Goal: Complete application form

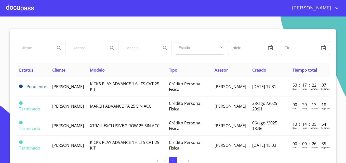
click at [25, 7] on div at bounding box center [20, 8] width 28 height 16
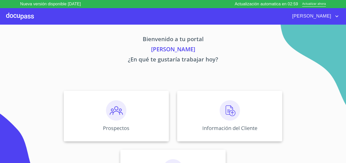
scroll to position [33, 0]
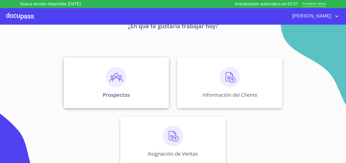
click at [117, 87] on img at bounding box center [116, 77] width 20 height 20
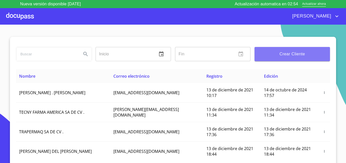
click at [290, 52] on span "Crear Cliente" at bounding box center [291, 54] width 67 height 7
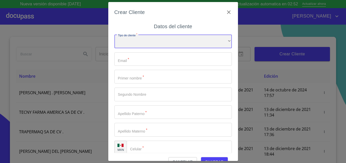
click at [192, 42] on div "​" at bounding box center [172, 42] width 117 height 14
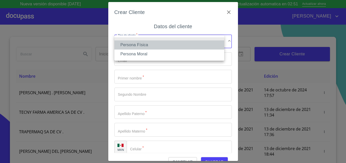
click at [145, 46] on li "Persona Física" at bounding box center [169, 44] width 110 height 9
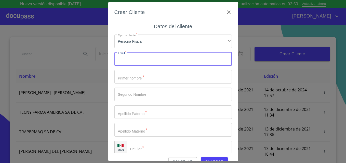
click at [161, 58] on input "Tipo de cliente   *" at bounding box center [172, 59] width 117 height 14
type input "christian_f178@hotmail.com"
type input "1"
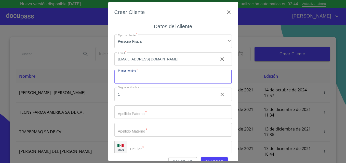
click at [132, 79] on input "Tipo de cliente   *" at bounding box center [172, 77] width 117 height 14
type input "[DEMOGRAPHIC_DATA]"
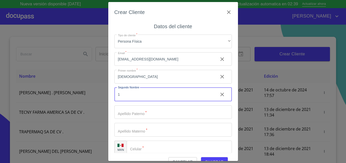
drag, startPoint x: 132, startPoint y: 92, endPoint x: 114, endPoint y: 94, distance: 17.9
click at [114, 94] on div "Crear Cliente Datos del cliente Tipo de cliente   * Persona Física ​ Email   * …" at bounding box center [173, 81] width 130 height 159
type input "Benjamin"
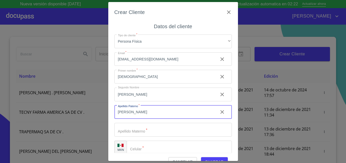
type input "Cervantes"
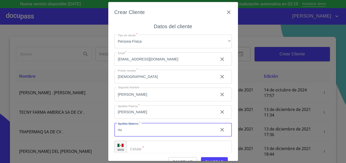
type input "n"
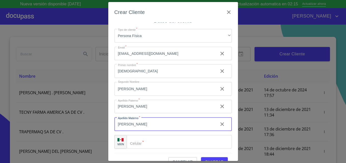
type input "Nuño"
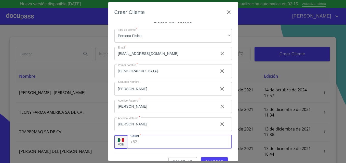
click at [149, 145] on input "Tipo de cliente   *" at bounding box center [185, 142] width 92 height 14
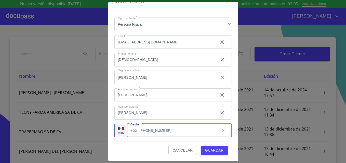
type input "[PHONE_NUMBER]"
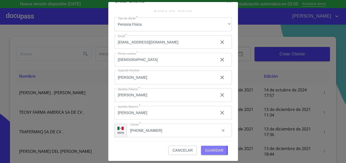
click at [208, 151] on span "Guardar" at bounding box center [214, 151] width 19 height 6
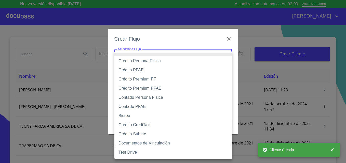
click at [167, 59] on body "Nueva versión disponible 4.02.01 Actualización automatica en 02:00 Actualizar a…" at bounding box center [173, 81] width 346 height 163
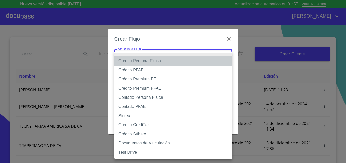
click at [139, 60] on li "Crédito Persona Física" at bounding box center [172, 61] width 117 height 9
type input "61b033e49b8c202ad5bb7912"
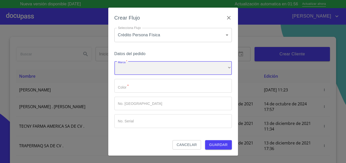
click at [151, 69] on div "​" at bounding box center [172, 69] width 117 height 14
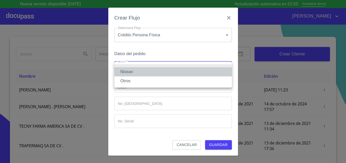
click at [131, 73] on li "Nissan" at bounding box center [172, 71] width 117 height 9
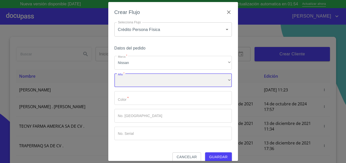
click at [147, 81] on div "​" at bounding box center [172, 81] width 117 height 14
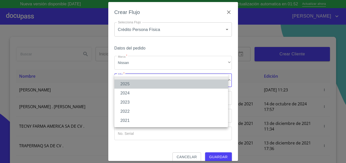
click at [126, 84] on li "2025" at bounding box center [171, 84] width 114 height 9
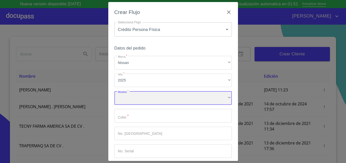
click at [146, 98] on div "​" at bounding box center [172, 98] width 117 height 14
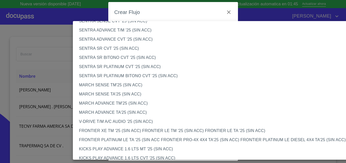
scroll to position [312, 0]
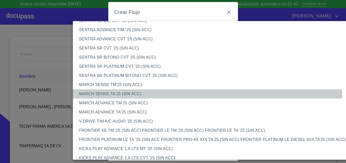
click at [108, 93] on li "MARCH SENSE TA'25 (SIN ACC)" at bounding box center [215, 94] width 284 height 9
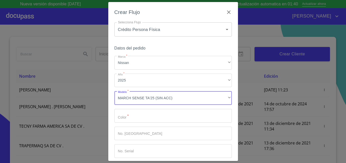
click at [139, 119] on input "Marca   *" at bounding box center [172, 116] width 117 height 14
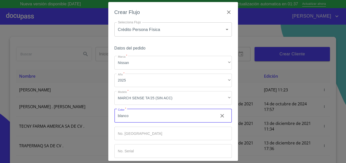
scroll to position [24, 0]
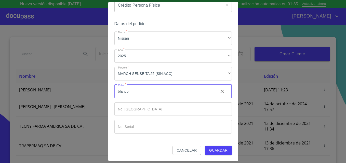
type input "blanco"
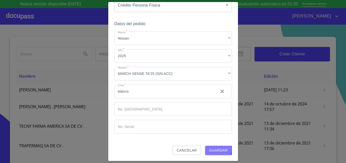
click at [215, 150] on span "Guardar" at bounding box center [218, 151] width 19 height 6
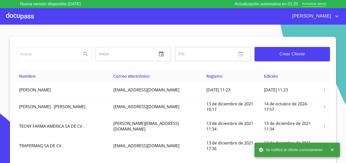
click at [20, 19] on div at bounding box center [20, 16] width 28 height 16
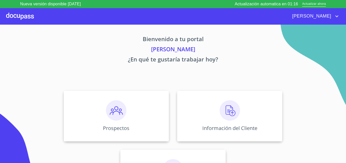
scroll to position [33, 0]
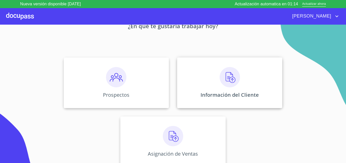
click at [219, 77] on img at bounding box center [229, 77] width 20 height 20
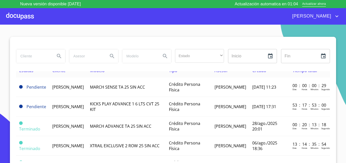
scroll to position [8, 0]
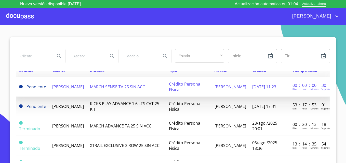
click at [187, 82] on td "Crédito Persona Física" at bounding box center [189, 87] width 46 height 20
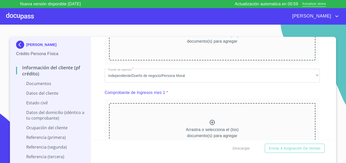
scroll to position [226, 0]
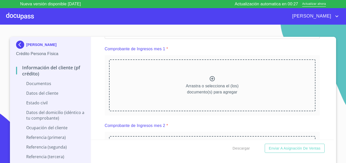
click at [209, 36] on section "CHRISTIAN BENJAMIN CERVANTES NUÑO Crédito Persona Física Información del client…" at bounding box center [173, 98] width 346 height 147
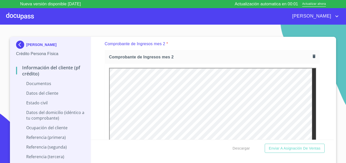
scroll to position [0, 0]
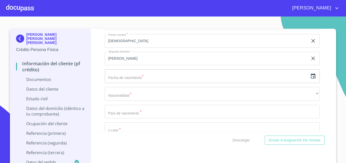
scroll to position [1373, 0]
drag, startPoint x: 307, startPoint y: 76, endPoint x: 176, endPoint y: 73, distance: 130.4
click at [176, 73] on input "text" at bounding box center [206, 76] width 203 height 14
click at [310, 75] on icon "button" at bounding box center [313, 76] width 6 height 6
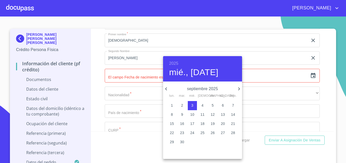
click at [169, 67] on div "2025 mié., [DATE]" at bounding box center [202, 68] width 79 height 25
click at [173, 64] on h6 "2025" at bounding box center [173, 63] width 9 height 7
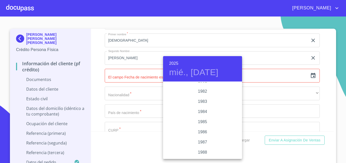
scroll to position [580, 0]
click at [202, 129] on div "1986" at bounding box center [202, 129] width 79 height 10
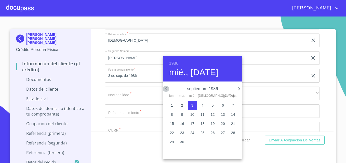
click at [165, 89] on icon "button" at bounding box center [166, 89] width 2 height 3
click at [235, 123] on p "17" at bounding box center [233, 123] width 4 height 5
type input "17 de ago. de 1986"
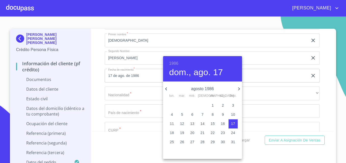
click at [317, 88] on div at bounding box center [173, 81] width 346 height 163
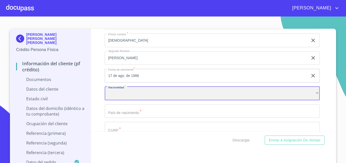
click at [272, 96] on div "​" at bounding box center [212, 94] width 215 height 14
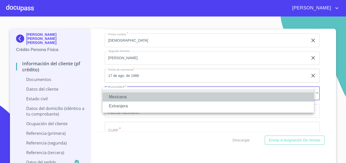
click at [133, 97] on li "Mexicana" at bounding box center [208, 97] width 211 height 9
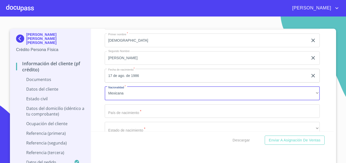
click at [120, 12] on input "Documento de identificación   *" at bounding box center [206, 5] width 203 height 14
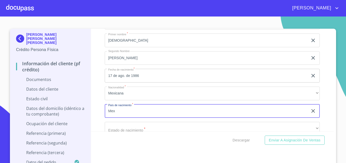
type input "[GEOGRAPHIC_DATA]"
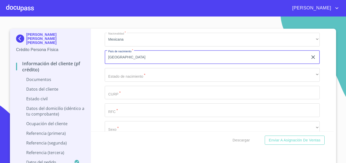
scroll to position [1429, 0]
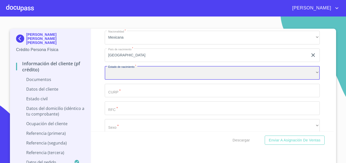
click at [138, 70] on div "​" at bounding box center [212, 73] width 215 height 14
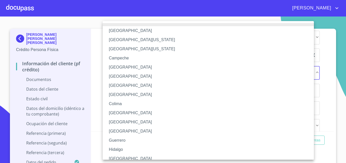
scroll to position [4, 0]
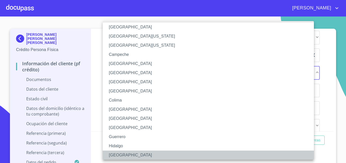
click at [119, 157] on li "[GEOGRAPHIC_DATA]" at bounding box center [210, 155] width 215 height 9
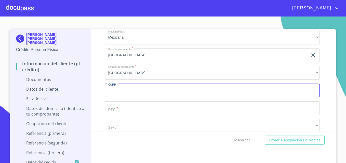
click at [116, 93] on input "Documento de identificación   *" at bounding box center [212, 91] width 215 height 14
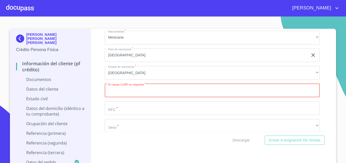
click at [130, 93] on input "Documento de identificación   *" at bounding box center [212, 91] width 215 height 14
paste input "CENC860817HJCRXH09"
type input "CENC860817HJCRXH09"
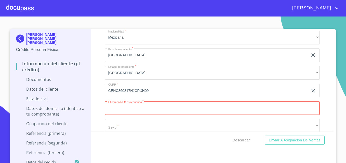
click at [132, 111] on input "Documento de identificación   *" at bounding box center [212, 109] width 215 height 14
paste input "CENC860817GI8"
type input "CENC860817GI8"
click at [98, 108] on div "Información del cliente (PF crédito) Documentos Documento de identificación   *…" at bounding box center [212, 80] width 243 height 103
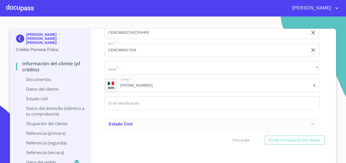
scroll to position [1488, 0]
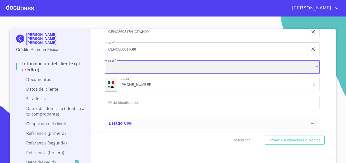
click at [138, 69] on div "​" at bounding box center [212, 67] width 215 height 14
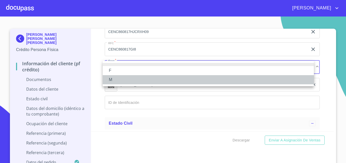
click at [114, 79] on li "M" at bounding box center [208, 79] width 211 height 9
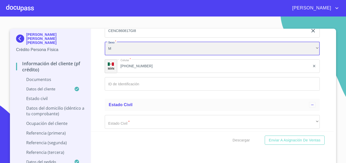
scroll to position [1508, 0]
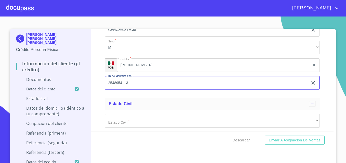
type input "2548954113"
click at [102, 99] on div "Información del cliente (PF crédito) Documentos Documento de identificación   *…" at bounding box center [212, 80] width 243 height 103
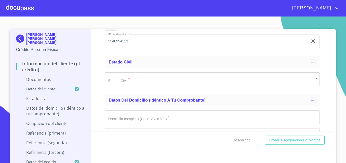
scroll to position [1566, 0]
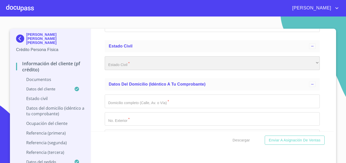
click at [133, 63] on div "​" at bounding box center [212, 64] width 215 height 14
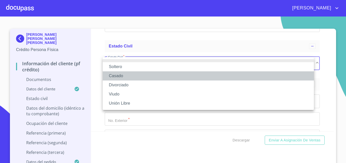
click at [118, 78] on li "Casado" at bounding box center [208, 76] width 211 height 9
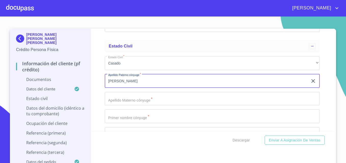
type input "[PERSON_NAME]"
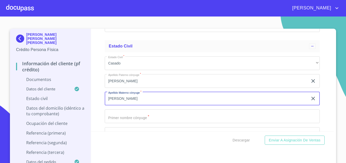
type input "[PERSON_NAME]"
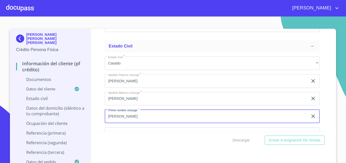
type input "[PERSON_NAME]"
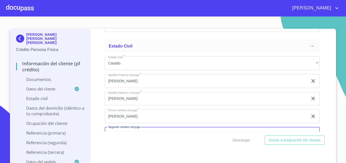
scroll to position [1575, 0]
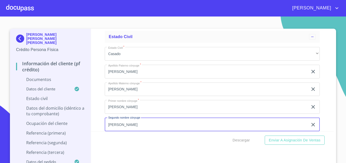
type input "[PERSON_NAME]"
click at [97, 118] on div "Información del cliente (PF crédito) Documentos Documento de identificación   *…" at bounding box center [212, 80] width 243 height 103
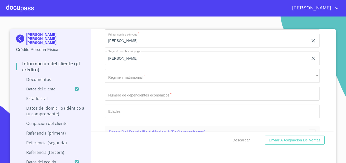
scroll to position [1645, 0]
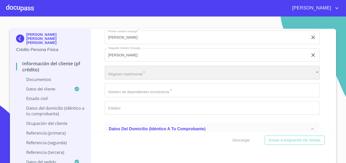
click at [127, 77] on div "​" at bounding box center [212, 73] width 215 height 14
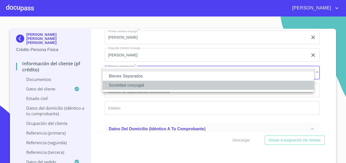
click at [140, 87] on li "Sociedad conyugal" at bounding box center [208, 85] width 211 height 9
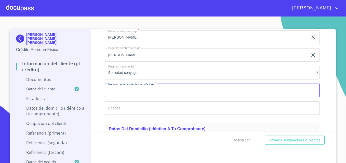
click at [121, 88] on input "Documento de identificación   *" at bounding box center [212, 91] width 215 height 14
type input "2"
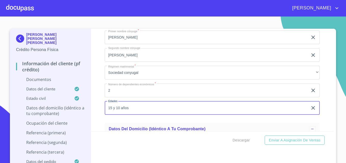
type input "15 y 10 años"
click at [96, 113] on div "Información del cliente (PF crédito) Documentos Documento de identificación   *…" at bounding box center [212, 80] width 243 height 103
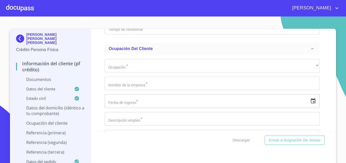
scroll to position [1941, 0]
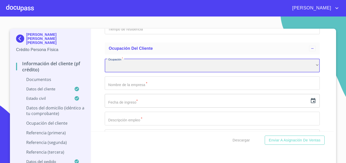
click at [132, 59] on div "​" at bounding box center [212, 66] width 215 height 14
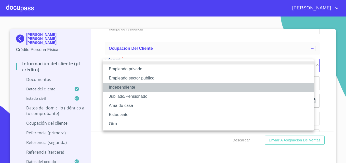
click at [132, 86] on li "Independiente" at bounding box center [208, 87] width 211 height 9
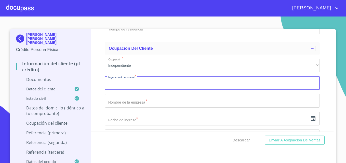
click at [115, 86] on input "Documento de identificación   *" at bounding box center [212, 84] width 215 height 14
type input "60000"
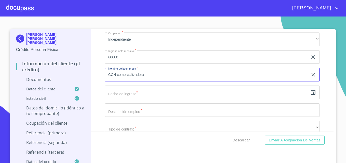
scroll to position [1968, 0]
type input "CCN comercializadora"
click at [133, 94] on input "text" at bounding box center [206, 92] width 203 height 14
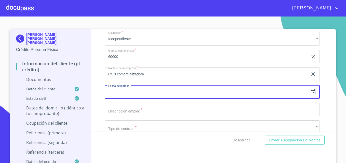
click at [310, 92] on icon "button" at bounding box center [313, 92] width 6 height 6
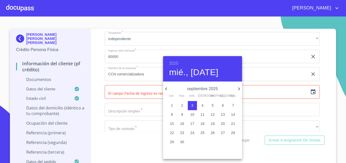
click at [171, 63] on h6 "2025" at bounding box center [173, 63] width 9 height 7
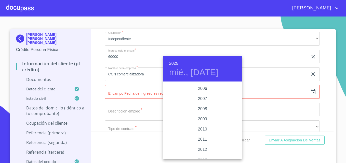
scroll to position [815, 0]
click at [203, 97] on div "2006" at bounding box center [202, 97] width 79 height 10
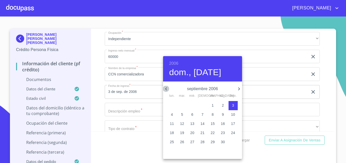
click at [168, 90] on icon "button" at bounding box center [166, 89] width 6 height 6
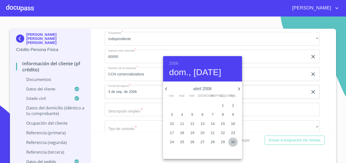
click at [234, 142] on p "30" at bounding box center [233, 142] width 4 height 5
type input "30 de abr. de 2006"
click at [149, 112] on div at bounding box center [173, 81] width 346 height 163
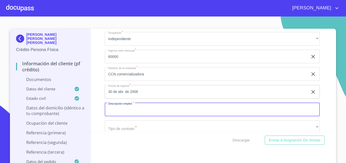
click at [149, 112] on input "Documento de identificación   *" at bounding box center [212, 110] width 215 height 14
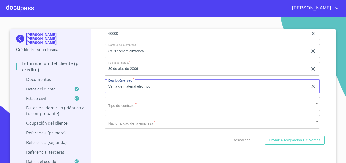
scroll to position [1992, 0]
type input "Venta de material eléctrico"
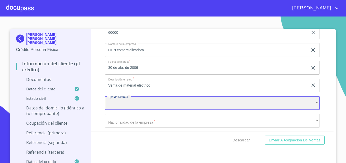
click at [129, 103] on div "​" at bounding box center [212, 103] width 215 height 14
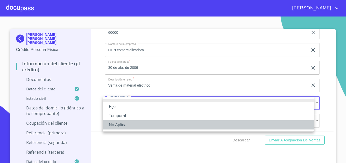
click at [120, 125] on li "No Aplica" at bounding box center [208, 125] width 211 height 9
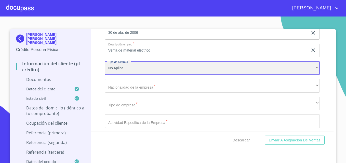
scroll to position [2029, 0]
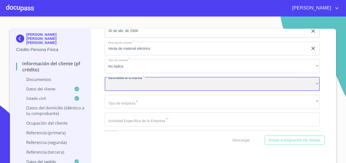
click at [159, 85] on div "​" at bounding box center [212, 84] width 215 height 14
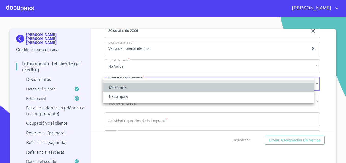
click at [127, 86] on li "Mexicana" at bounding box center [208, 87] width 211 height 9
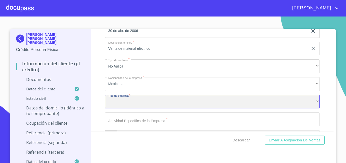
click at [135, 102] on div "​" at bounding box center [212, 102] width 215 height 14
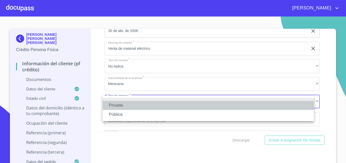
click at [121, 105] on li "Privada" at bounding box center [208, 105] width 211 height 9
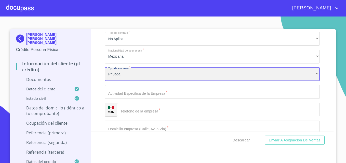
scroll to position [2057, 0]
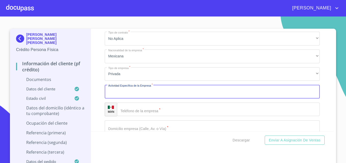
click at [127, 93] on input "Documento de identificación   *" at bounding box center [212, 92] width 215 height 14
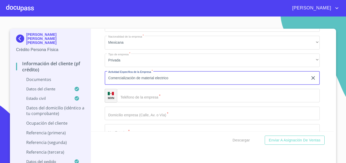
scroll to position [2072, 0]
type input "Comercialización de material electrico"
click at [131, 96] on input "Documento de identificación   *" at bounding box center [218, 95] width 203 height 14
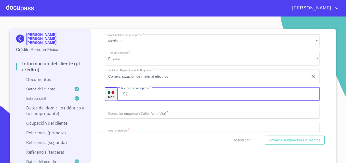
click at [131, 96] on input "Documento de identificación   *" at bounding box center [225, 95] width 190 height 14
type input "[PHONE_NUMBER]"
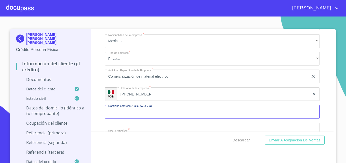
type input "P"
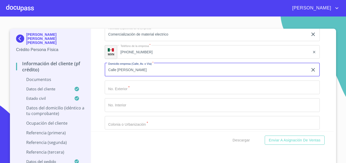
scroll to position [2115, 0]
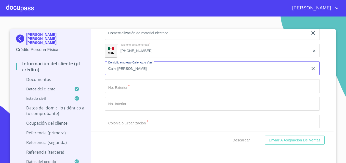
type input "Calle [PERSON_NAME]"
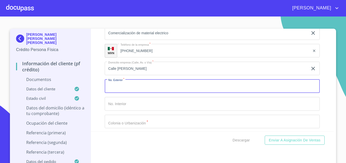
click at [134, 88] on input "Documento de identificación   *" at bounding box center [212, 86] width 215 height 14
type input "670"
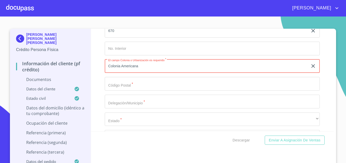
scroll to position [2184, 0]
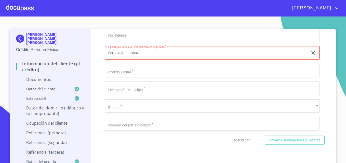
type input "Colonia Americana"
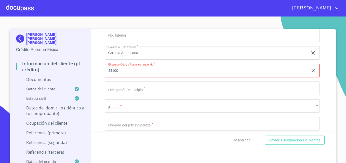
type input "44100"
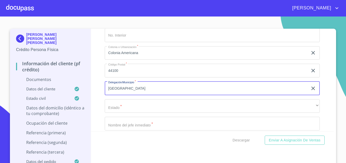
scroll to position [2205, 0]
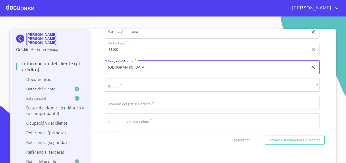
type input "[GEOGRAPHIC_DATA]"
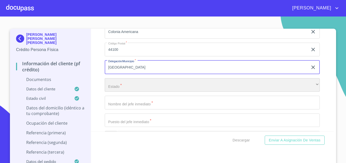
click at [135, 87] on div "​" at bounding box center [212, 85] width 215 height 14
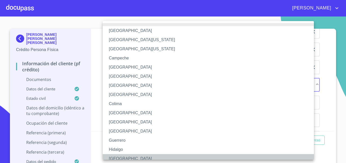
click at [120, 156] on li "[GEOGRAPHIC_DATA]" at bounding box center [210, 159] width 215 height 9
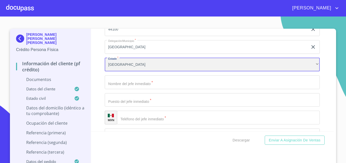
scroll to position [2227, 0]
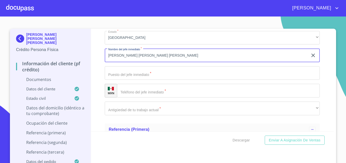
scroll to position [2253, 0]
type input "[PERSON_NAME] [PERSON_NAME] [PERSON_NAME]"
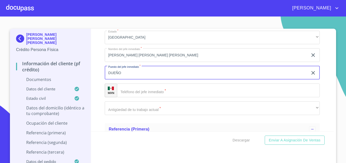
type input "DUEÑO"
click at [153, 90] on input "Documento de identificación   *" at bounding box center [218, 91] width 203 height 14
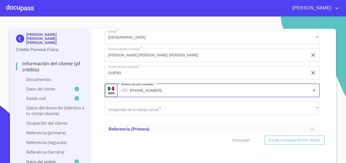
type input "[PHONE_NUMBER]"
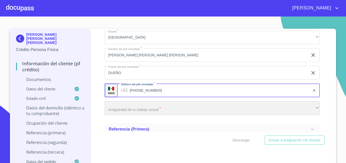
click at [114, 109] on div "​" at bounding box center [212, 109] width 215 height 14
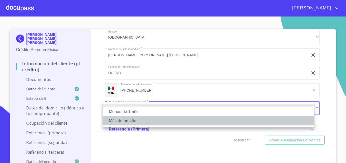
click at [128, 121] on li "Más de un año" at bounding box center [208, 121] width 211 height 9
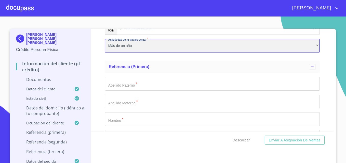
scroll to position [2329, 0]
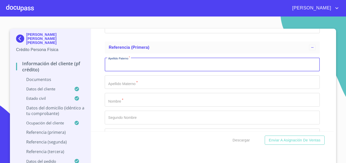
scroll to position [2335, 0]
type input "Orlando"
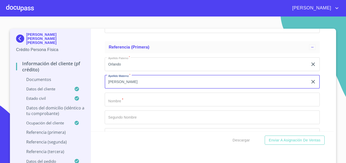
type input "[PERSON_NAME]"
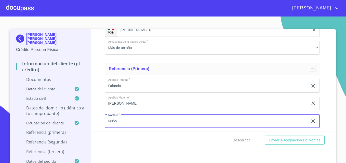
scroll to position [2313, 0]
type input "Nuño"
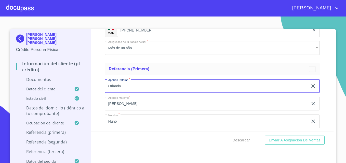
drag, startPoint x: 125, startPoint y: 90, endPoint x: 95, endPoint y: 85, distance: 30.1
click at [95, 85] on div "Información del cliente (PF crédito) Documentos Documento de identificación   *…" at bounding box center [212, 80] width 243 height 103
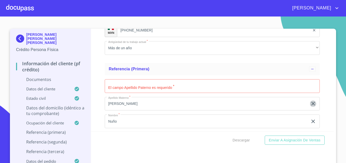
click at [310, 103] on icon "clear input" at bounding box center [313, 104] width 6 height 6
click at [310, 123] on icon "clear input" at bounding box center [313, 122] width 6 height 6
click at [158, 89] on input "Documento de identificación   *" at bounding box center [212, 86] width 215 height 14
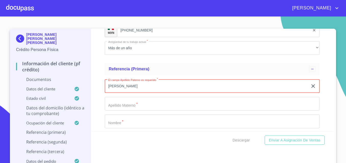
type input "[PERSON_NAME]"
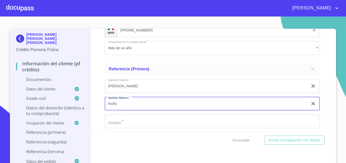
type input "Nuño"
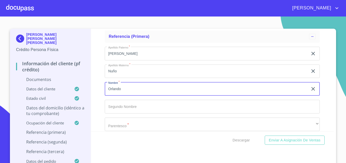
scroll to position [2365, 0]
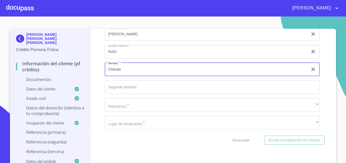
type input "Orlando"
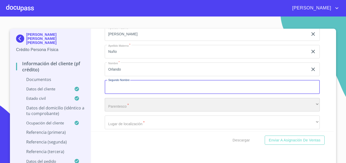
click at [131, 106] on div "​" at bounding box center [212, 105] width 215 height 14
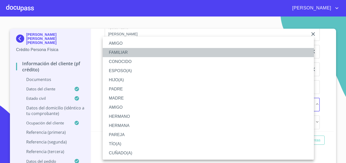
click at [120, 51] on li "FAMILIAR" at bounding box center [208, 52] width 211 height 9
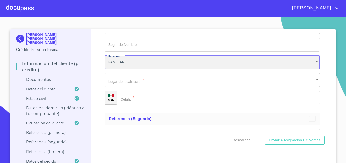
scroll to position [2408, 0]
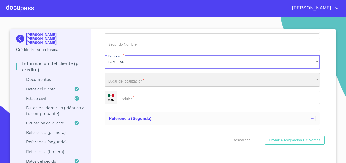
click at [151, 84] on div "​" at bounding box center [212, 80] width 215 height 14
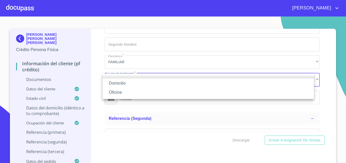
click at [121, 84] on li "Domicilio" at bounding box center [208, 83] width 211 height 9
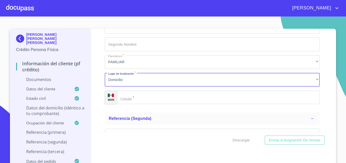
click at [137, 100] on input "Documento de identificación   *" at bounding box center [218, 98] width 203 height 14
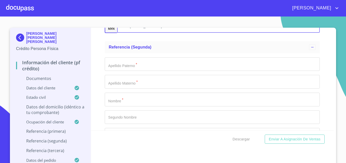
scroll to position [2477, 0]
type input "[PHONE_NUMBER]"
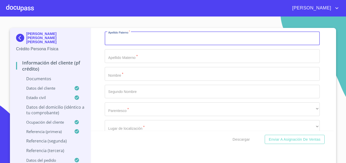
scroll to position [2504, 0]
type input "[PERSON_NAME]"
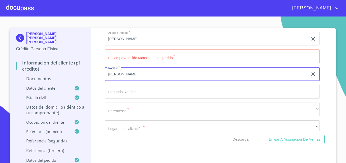
type input "[PERSON_NAME]"
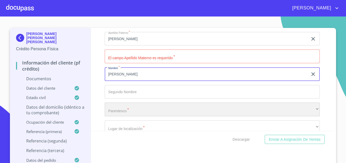
click at [129, 110] on div "​" at bounding box center [212, 110] width 215 height 14
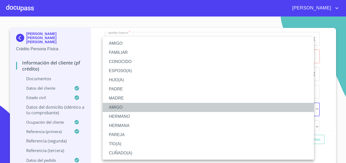
click at [116, 107] on li "AMIGO" at bounding box center [208, 107] width 211 height 9
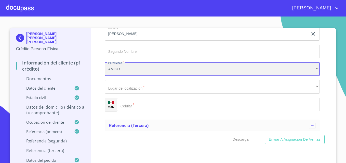
scroll to position [2548, 0]
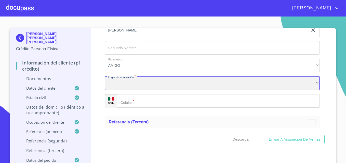
click at [135, 87] on div "​" at bounding box center [212, 84] width 215 height 14
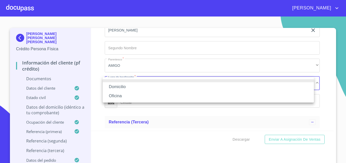
click at [122, 85] on li "Domicilio" at bounding box center [208, 86] width 211 height 9
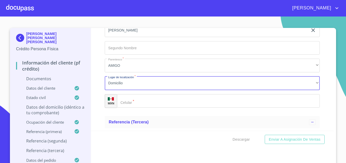
click at [133, 102] on input "Documento de identificación   *" at bounding box center [218, 101] width 203 height 14
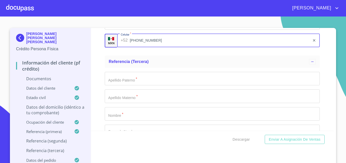
scroll to position [2610, 0]
type input "[PHONE_NUMBER]"
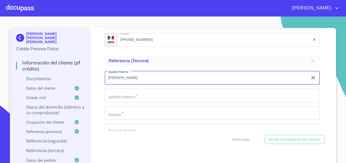
type input "[PERSON_NAME]"
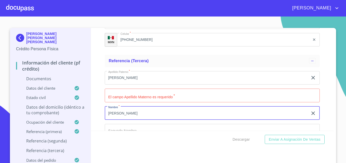
type input "[PERSON_NAME]"
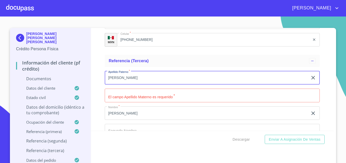
click at [128, 79] on input "[PERSON_NAME]" at bounding box center [206, 78] width 203 height 14
type input "[PERSON_NAME]"
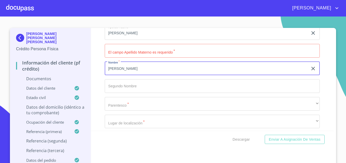
scroll to position [2655, 0]
type input "[PERSON_NAME]"
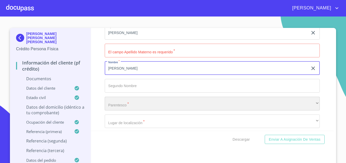
click at [129, 106] on div "​" at bounding box center [212, 104] width 215 height 14
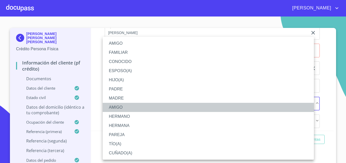
click at [121, 106] on li "AMIGO" at bounding box center [208, 107] width 211 height 9
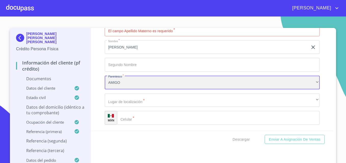
scroll to position [2676, 0]
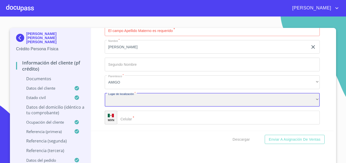
click at [138, 98] on div "​" at bounding box center [212, 100] width 215 height 14
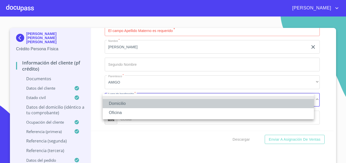
click at [126, 100] on li "Domicilio" at bounding box center [208, 103] width 211 height 9
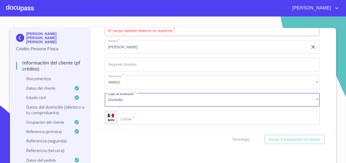
click at [133, 120] on input "Documento de identificación   *" at bounding box center [218, 118] width 203 height 14
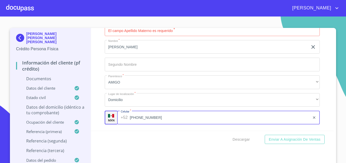
type input "[PHONE_NUMBER]"
click at [99, 118] on div "Información del cliente (PF crédito) Documentos Documento de identificación   *…" at bounding box center [212, 79] width 243 height 103
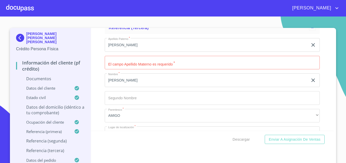
scroll to position [2793, 0]
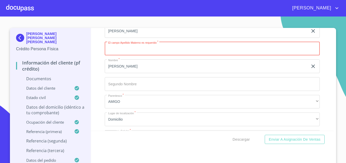
click at [191, 52] on input "Documento de identificación   *" at bounding box center [212, 49] width 215 height 14
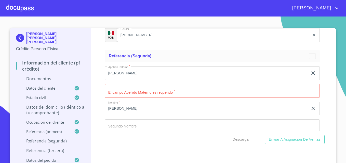
scroll to position [2604, 0]
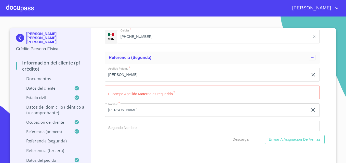
type input "[PERSON_NAME]"
click at [123, 95] on input "Documento de identificación   *" at bounding box center [212, 93] width 215 height 14
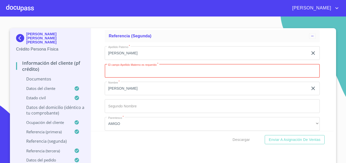
scroll to position [2627, 0]
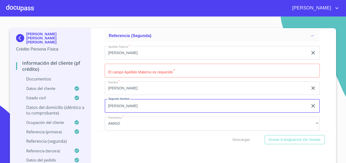
type input "[PERSON_NAME]"
click at [131, 69] on input "Documento de identificación   *" at bounding box center [212, 71] width 215 height 14
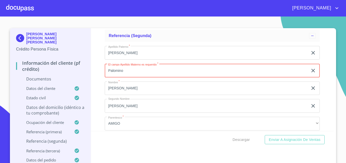
type input "Palomino"
click at [95, 82] on div "Información del cliente (PF crédito) Documentos Documento de identificación   *…" at bounding box center [212, 79] width 243 height 103
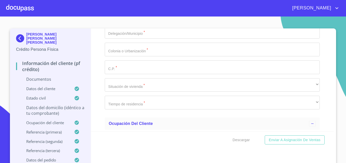
scroll to position [2002, 0]
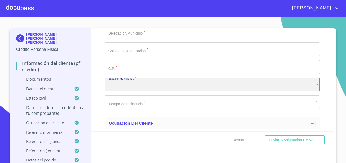
click at [112, 83] on div "​" at bounding box center [212, 85] width 215 height 14
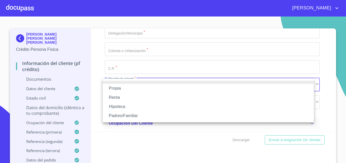
click at [116, 101] on li "Renta" at bounding box center [208, 97] width 211 height 9
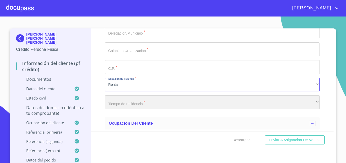
click at [123, 102] on div "​" at bounding box center [212, 103] width 215 height 14
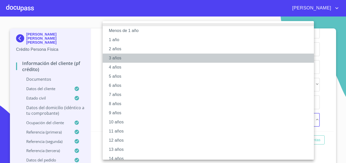
click at [112, 58] on li "3 años" at bounding box center [210, 58] width 215 height 9
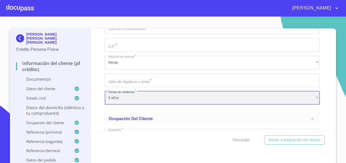
scroll to position [2025, 0]
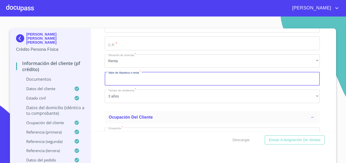
click at [124, 81] on input "Documento de identificación   *" at bounding box center [212, 79] width 215 height 14
type input "$12,000"
click at [99, 80] on div "Información del cliente (PF crédito) Documentos Documento de identificación   *…" at bounding box center [212, 80] width 243 height 103
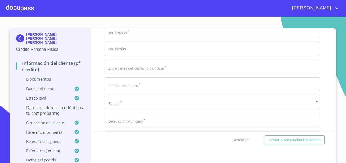
scroll to position [1913, 0]
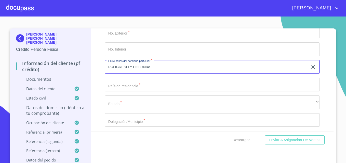
type input "PROGRESO Y COLONIAS"
click at [99, 68] on div "Información del cliente (PF crédito) Documentos Documento de identificación   *…" at bounding box center [212, 80] width 243 height 103
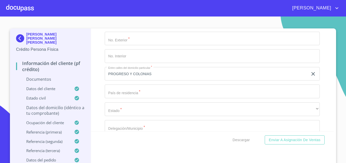
scroll to position [1910, 0]
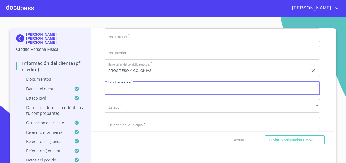
click at [127, 87] on input "Documento de identificación   *" at bounding box center [212, 88] width 215 height 14
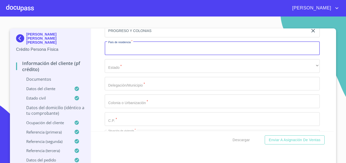
scroll to position [1911, 0]
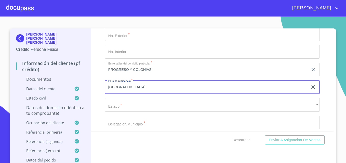
type input "[GEOGRAPHIC_DATA]"
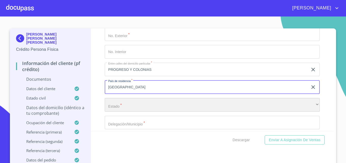
click at [129, 107] on div "​" at bounding box center [212, 105] width 215 height 14
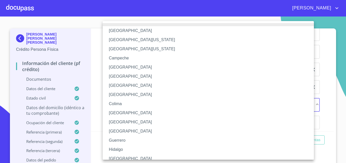
click at [116, 159] on li "[GEOGRAPHIC_DATA]" at bounding box center [210, 159] width 215 height 9
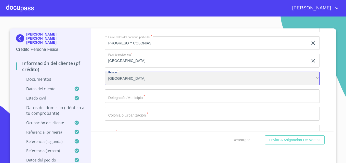
scroll to position [1939, 0]
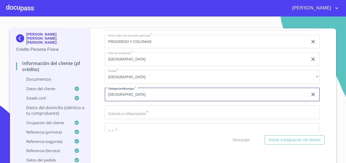
type input "[GEOGRAPHIC_DATA]"
click at [96, 98] on div "Información del cliente (PF crédito) Documentos Documento de identificación   *…" at bounding box center [212, 80] width 243 height 103
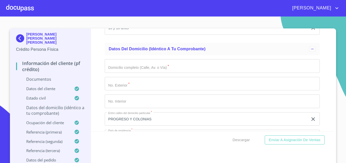
scroll to position [1861, 0]
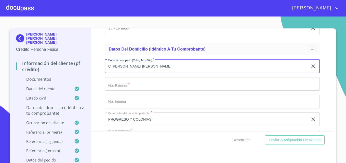
type input "C [PERSON_NAME] [PERSON_NAME]"
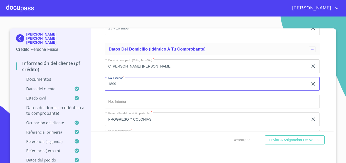
type input "1899"
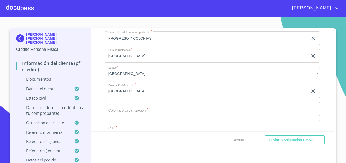
scroll to position [1952, 0]
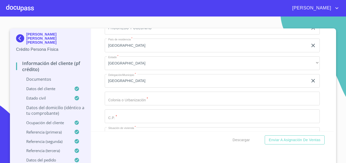
type input "2C"
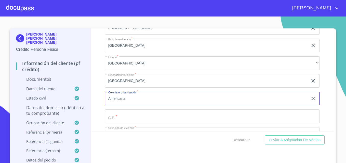
type input "Americana"
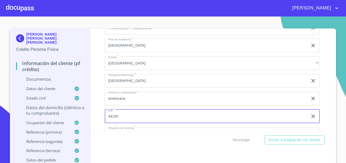
type input "44150"
click at [98, 116] on div "Información del cliente (PF crédito) Documentos Documento de identificación   *…" at bounding box center [212, 80] width 243 height 103
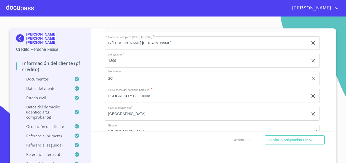
scroll to position [2019, 0]
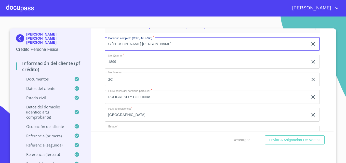
drag, startPoint x: 145, startPoint y: 50, endPoint x: 105, endPoint y: 53, distance: 40.1
click at [105, 51] on input "C [PERSON_NAME] [PERSON_NAME]" at bounding box center [206, 44] width 203 height 14
click at [99, 62] on div "Información del cliente (PF crédito) Documentos Documento de identificación   *…" at bounding box center [212, 80] width 243 height 103
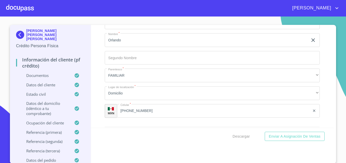
scroll to position [2734, 0]
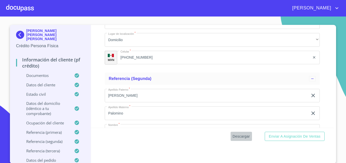
click at [237, 136] on span "Descargar" at bounding box center [240, 137] width 17 height 6
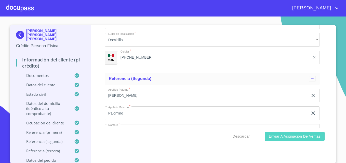
click at [283, 136] on span "Enviar a Asignación de Ventas" at bounding box center [295, 137] width 52 height 6
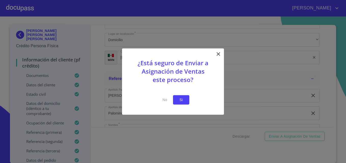
click at [181, 100] on span "Si" at bounding box center [181, 100] width 8 height 6
